Goal: Find specific page/section: Find specific page/section

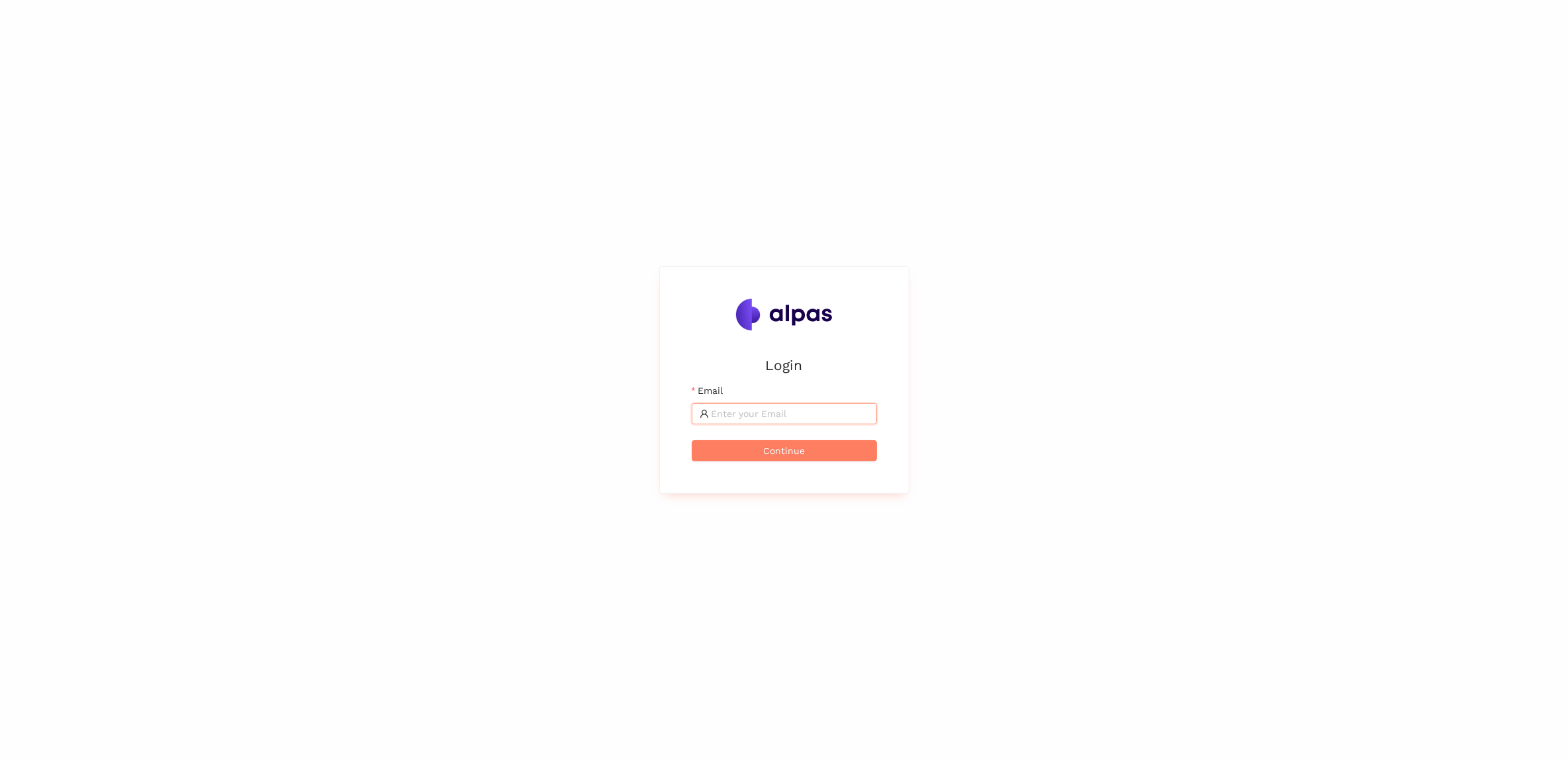
drag, startPoint x: 0, startPoint y: 0, endPoint x: 769, endPoint y: 414, distance: 873.4
click at [769, 414] on input "Email" at bounding box center [790, 414] width 158 height 15
type input "tomas.martinek@brose.com"
click at [790, 447] on span "Continue" at bounding box center [784, 451] width 42 height 15
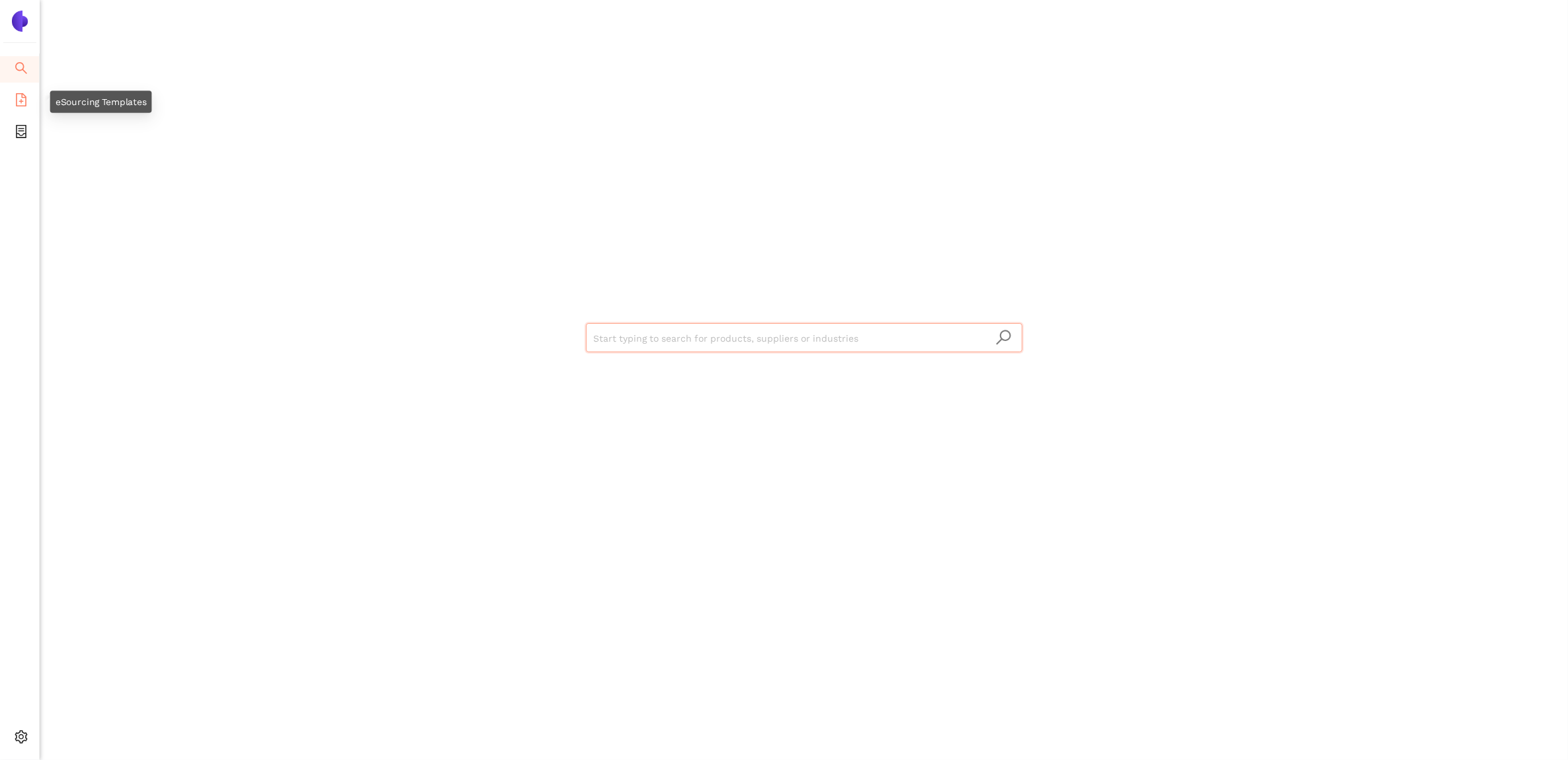
click at [25, 104] on icon "file-add" at bounding box center [22, 100] width 11 height 13
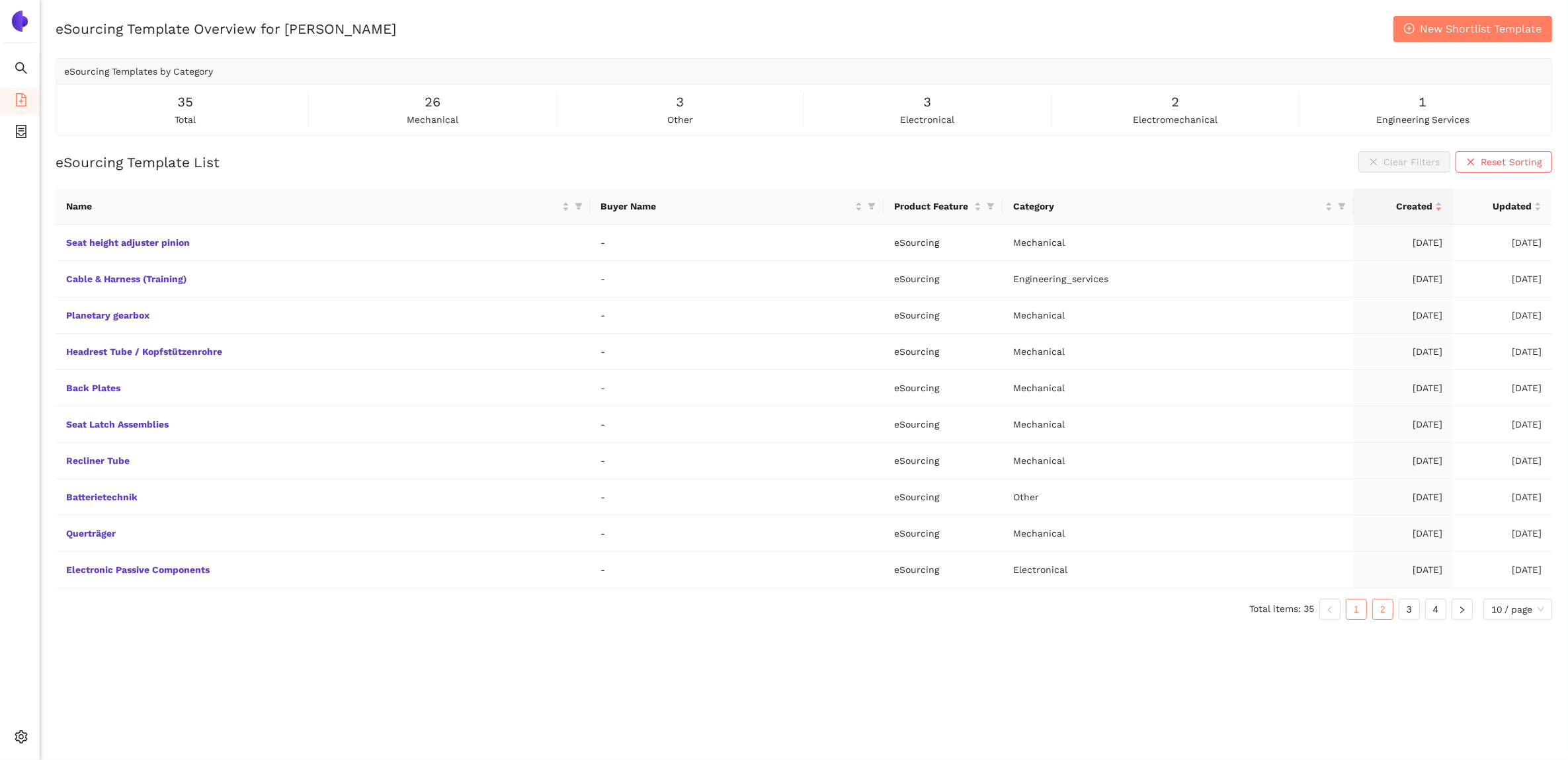
click at [1386, 615] on link "2" at bounding box center [1382, 610] width 20 height 20
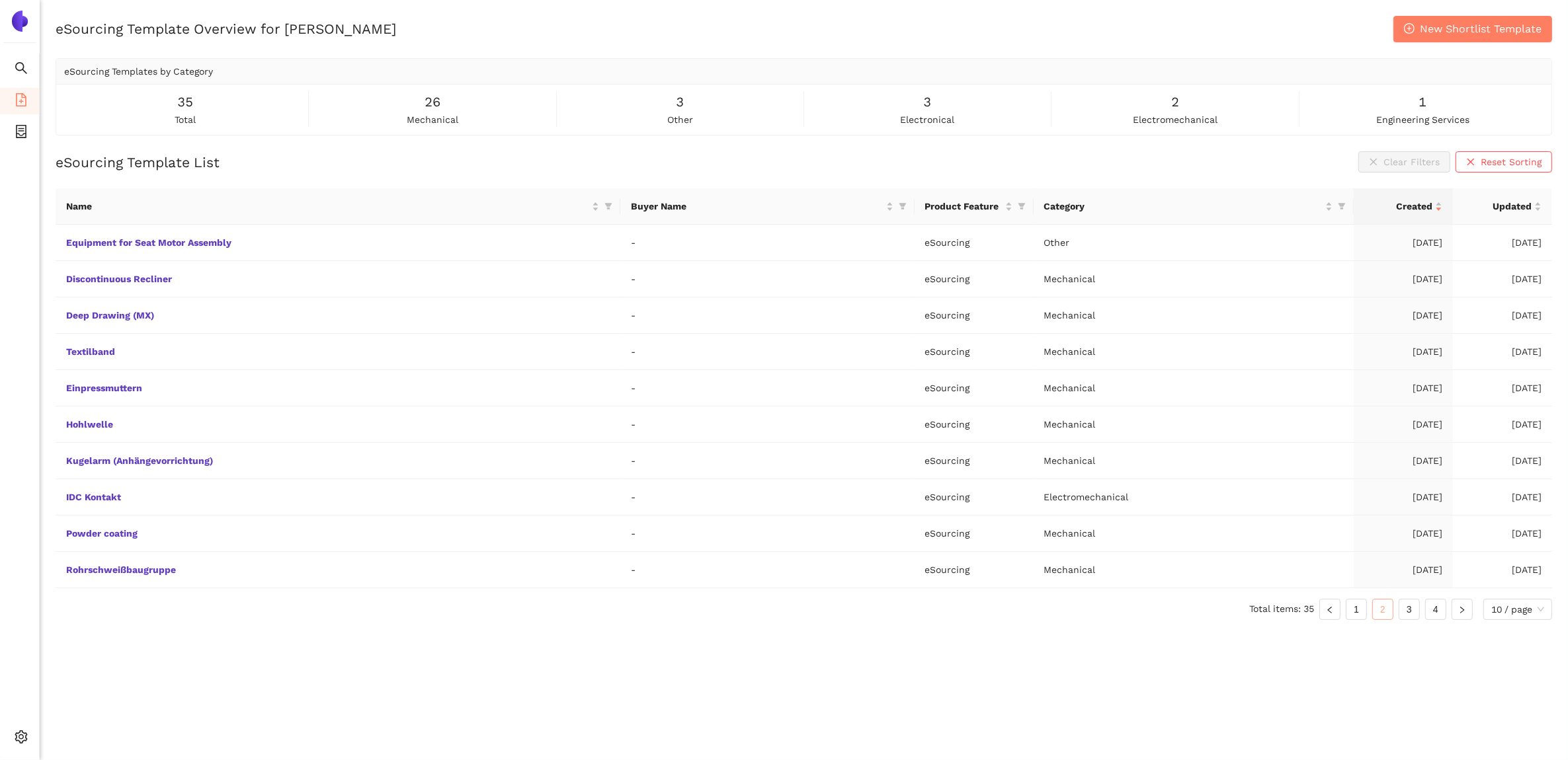
click at [1387, 615] on link "2" at bounding box center [1382, 610] width 20 height 20
click at [1409, 613] on link "3" at bounding box center [1409, 610] width 20 height 20
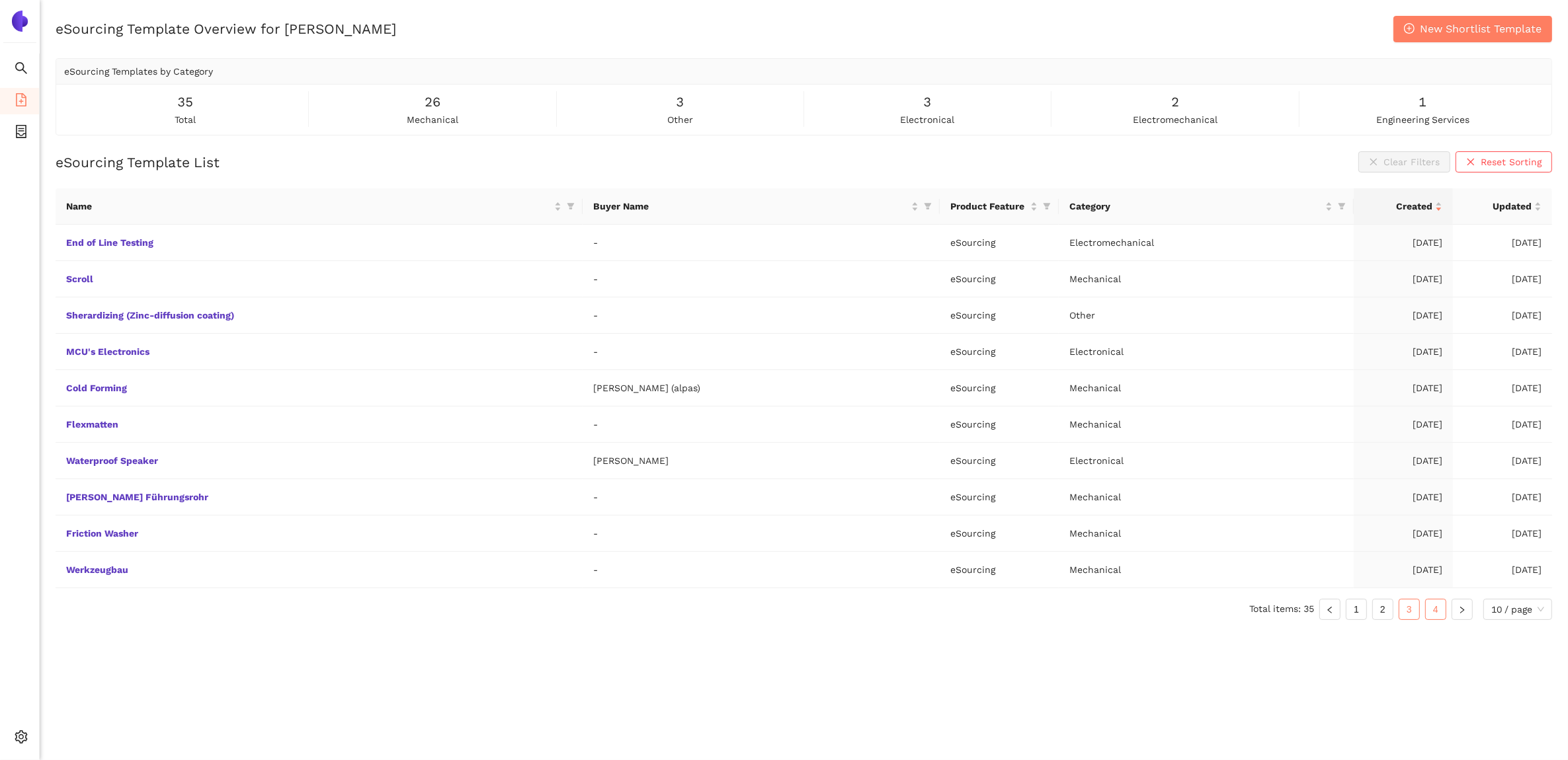
click at [1433, 607] on link "4" at bounding box center [1436, 610] width 20 height 20
